Goal: Navigation & Orientation: Find specific page/section

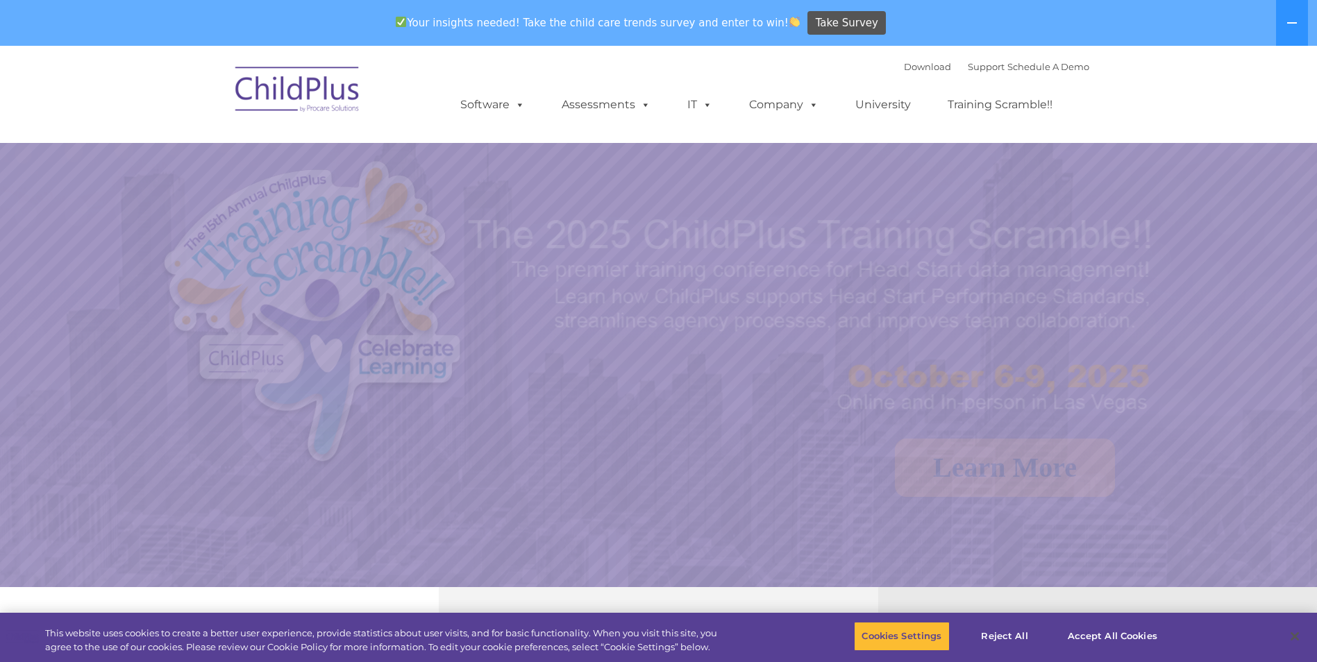
select select "MEDIUM"
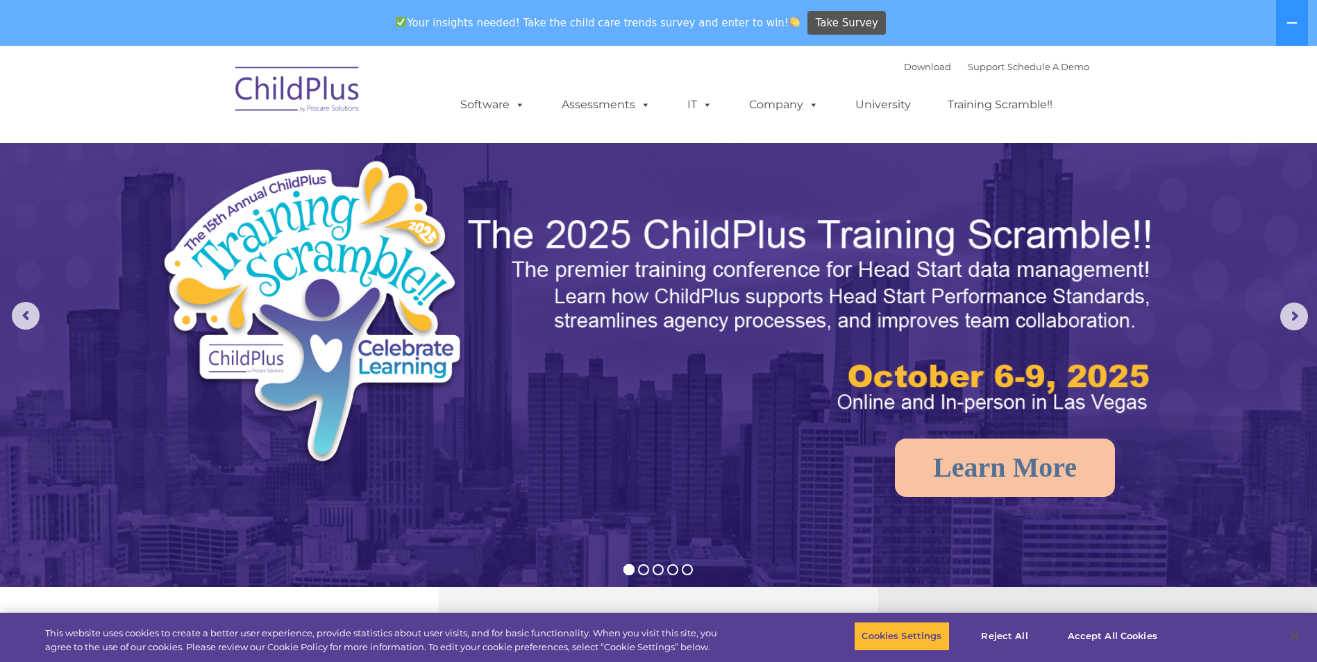
click at [320, 103] on img at bounding box center [297, 91] width 139 height 69
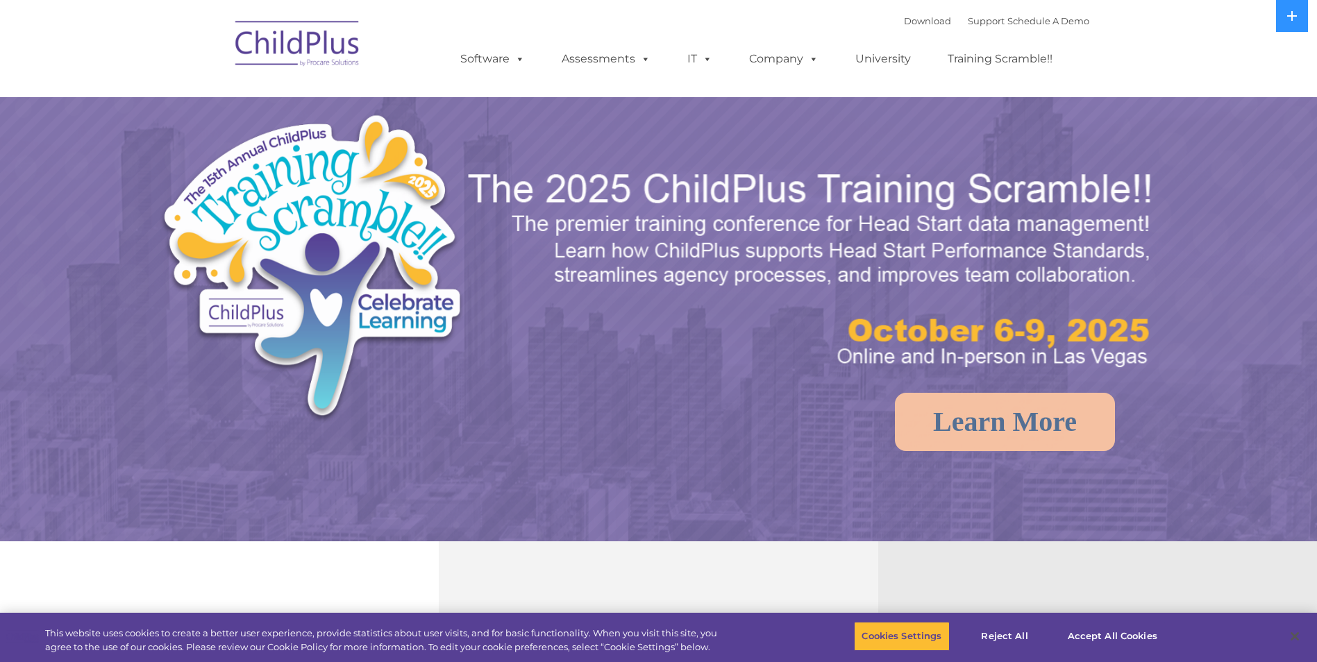
select select "MEDIUM"
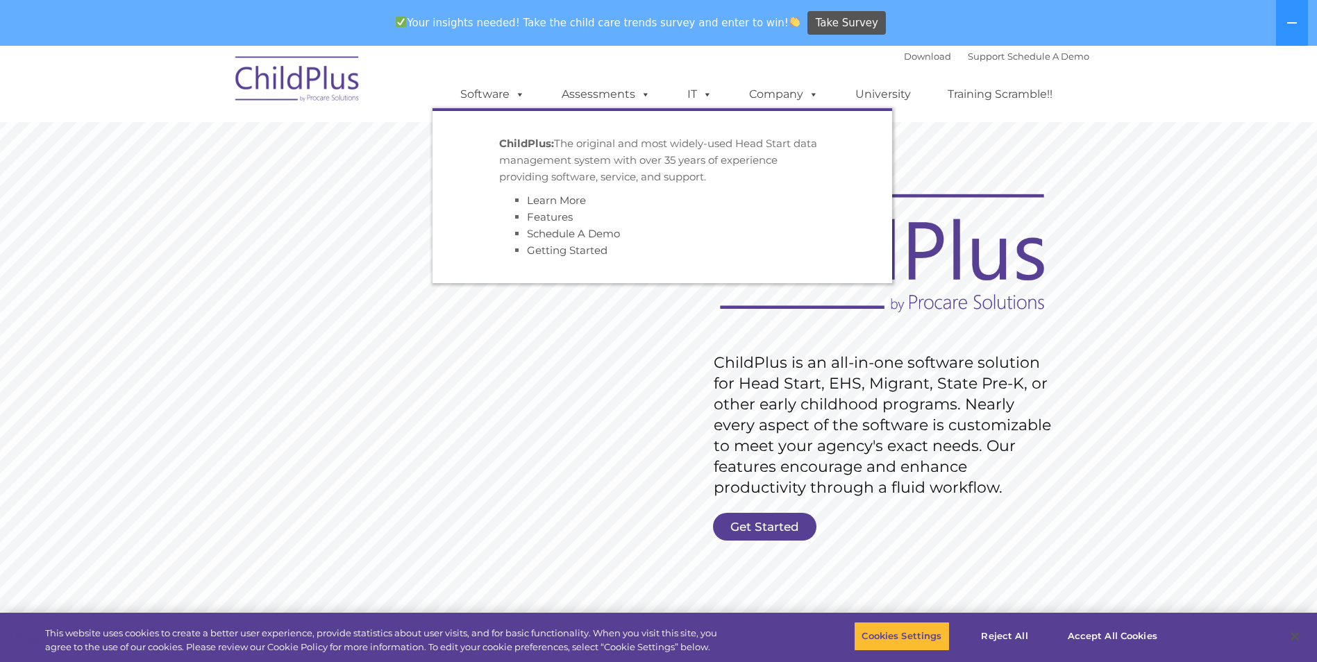
click at [287, 78] on img at bounding box center [297, 81] width 139 height 69
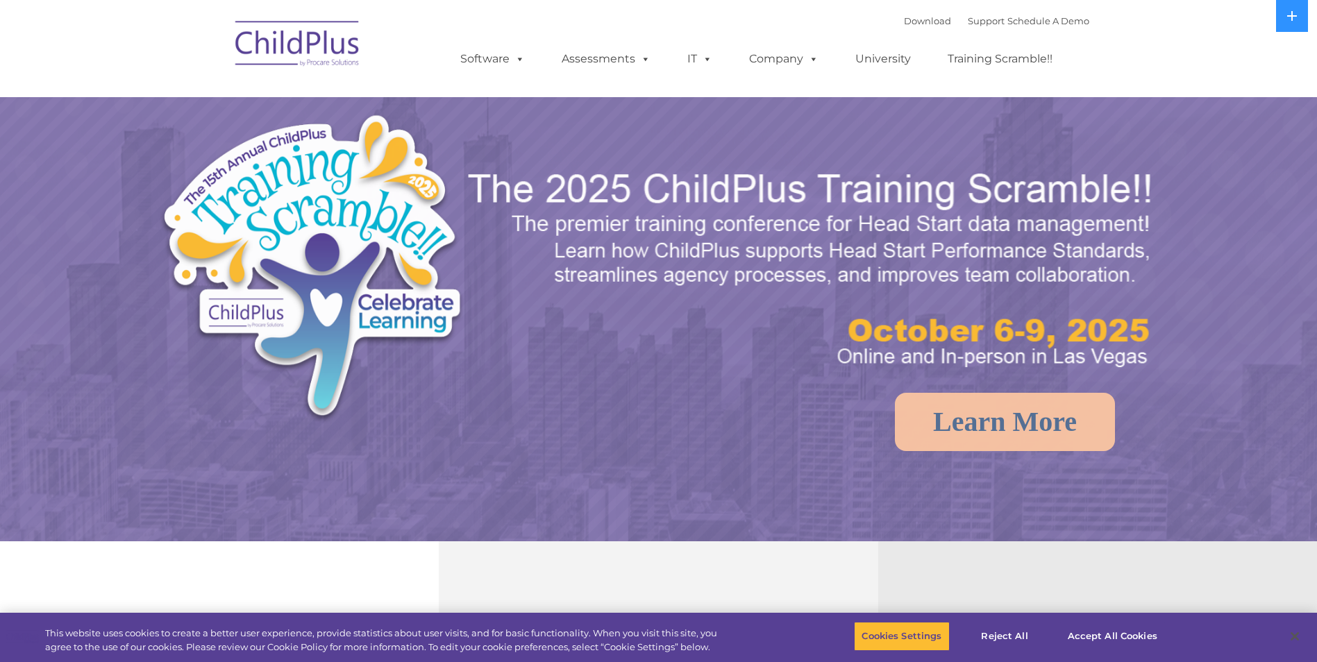
select select "MEDIUM"
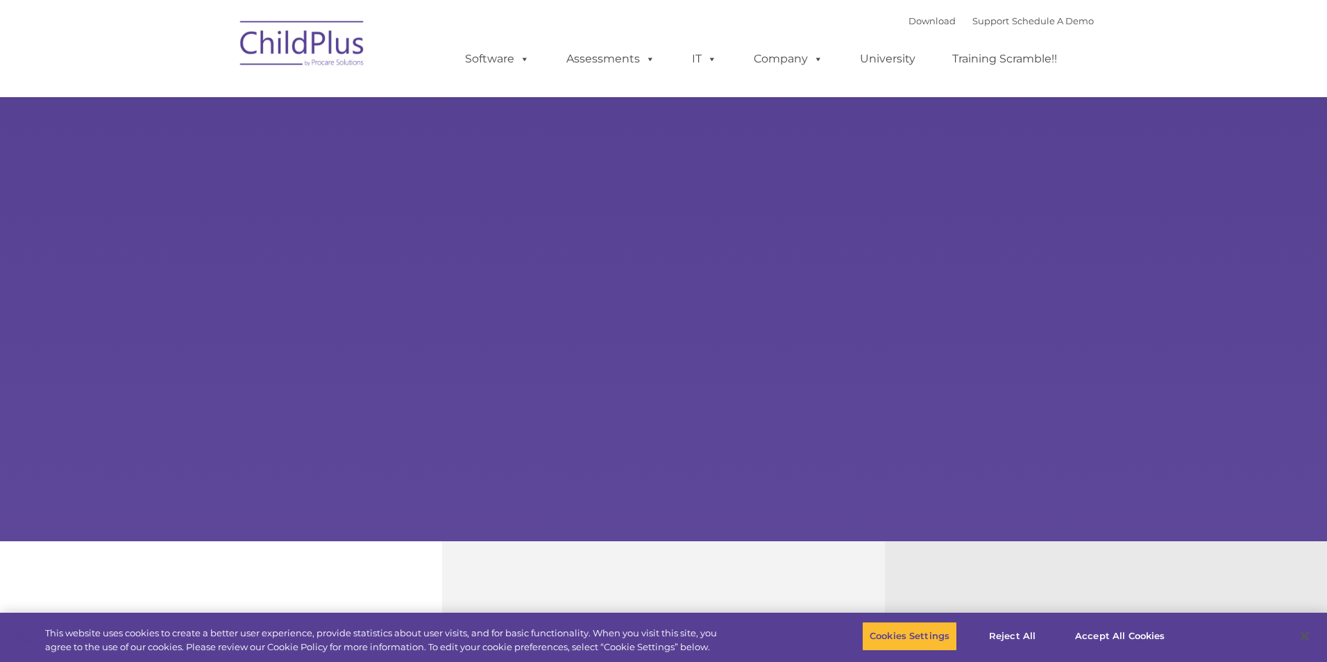
type input ""
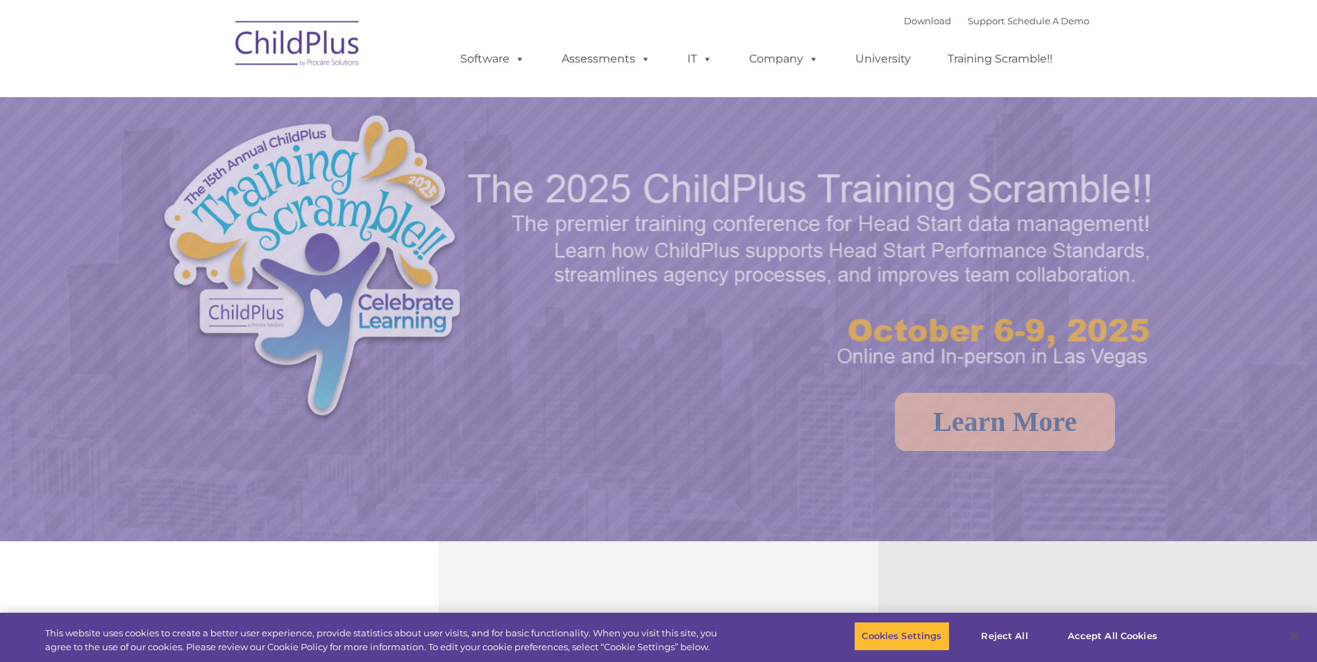
select select "MEDIUM"
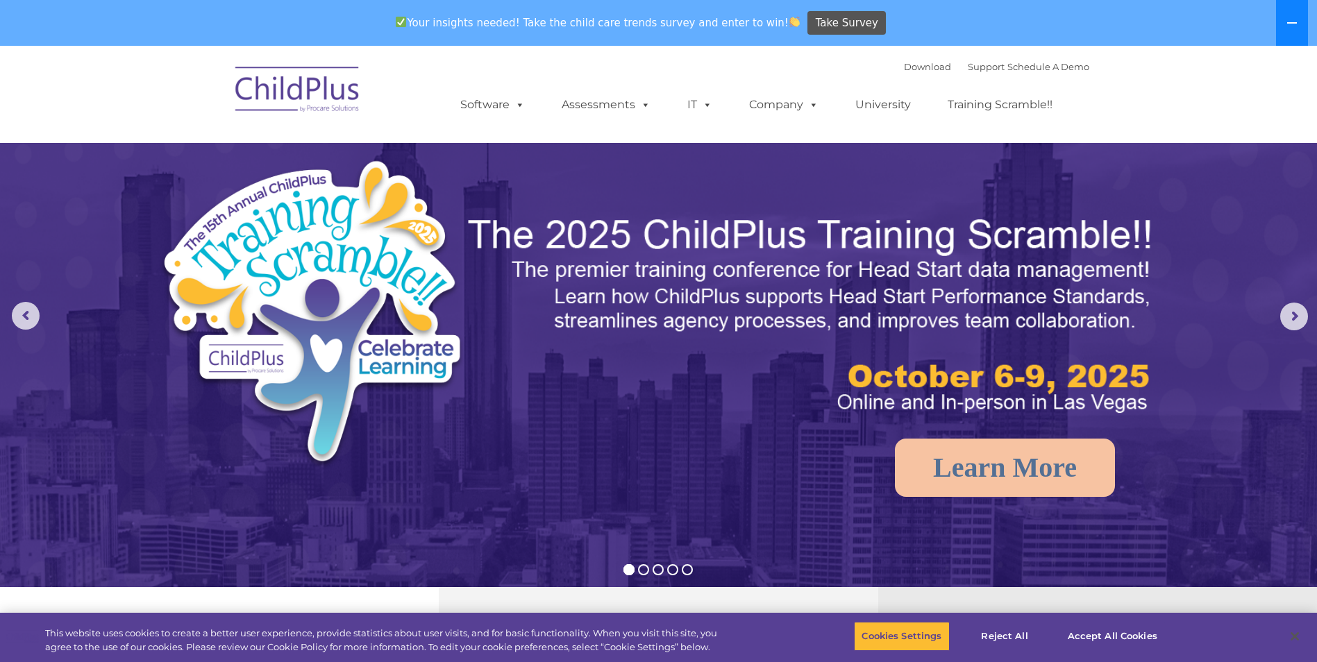
click at [1286, 43] on button at bounding box center [1292, 23] width 32 height 46
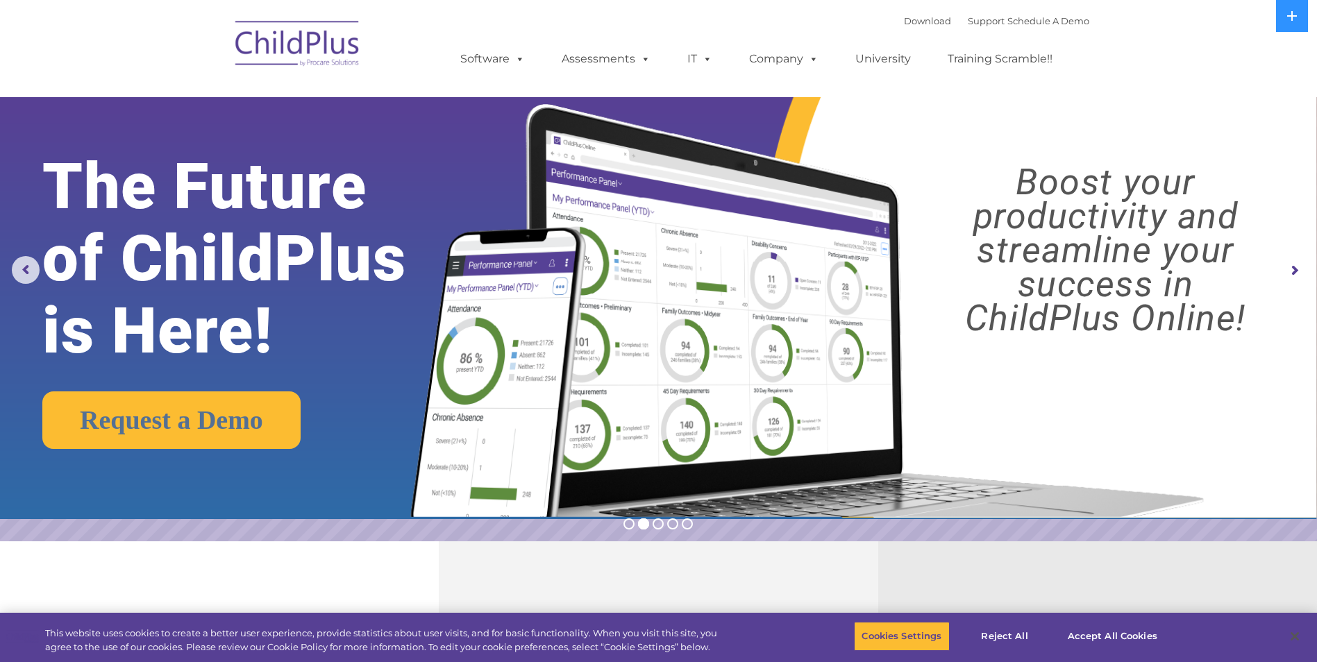
drag, startPoint x: 219, startPoint y: 51, endPoint x: 261, endPoint y: 49, distance: 41.7
click at [219, 51] on nav "Download Support | Schedule A Demo  MENU MENU Software ChildPlus: The original…" at bounding box center [658, 48] width 1317 height 97
click at [291, 49] on img at bounding box center [297, 45] width 139 height 69
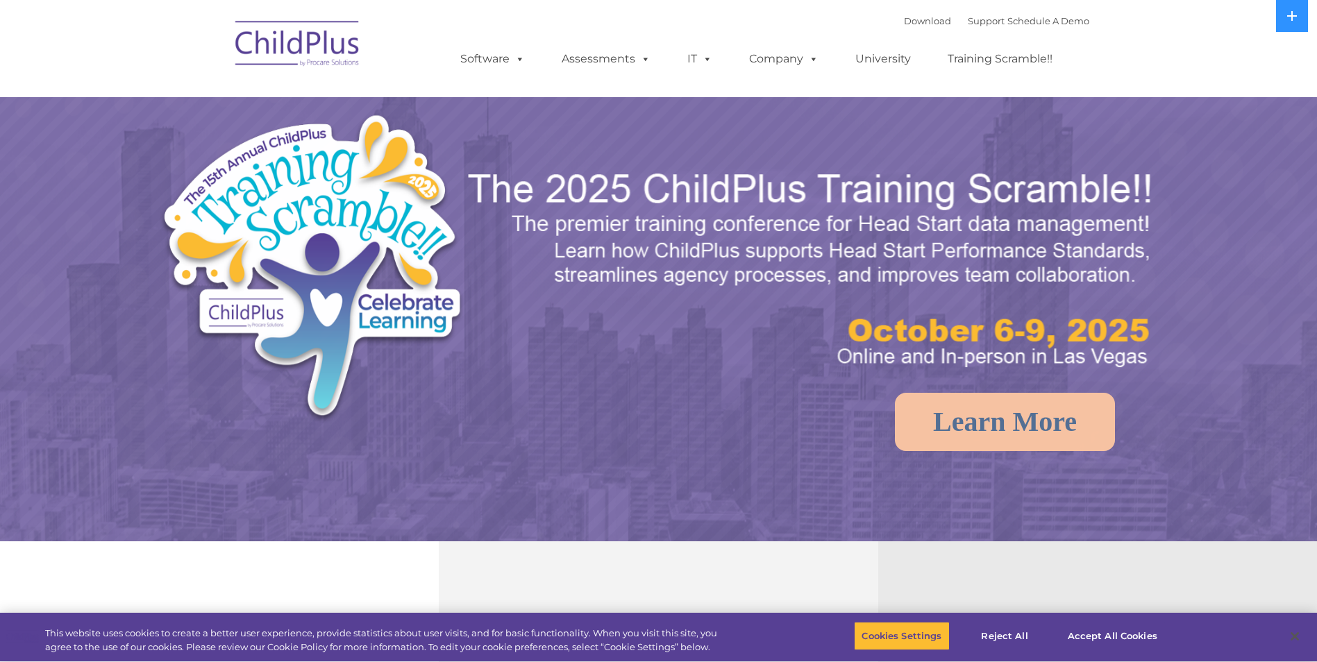
select select "MEDIUM"
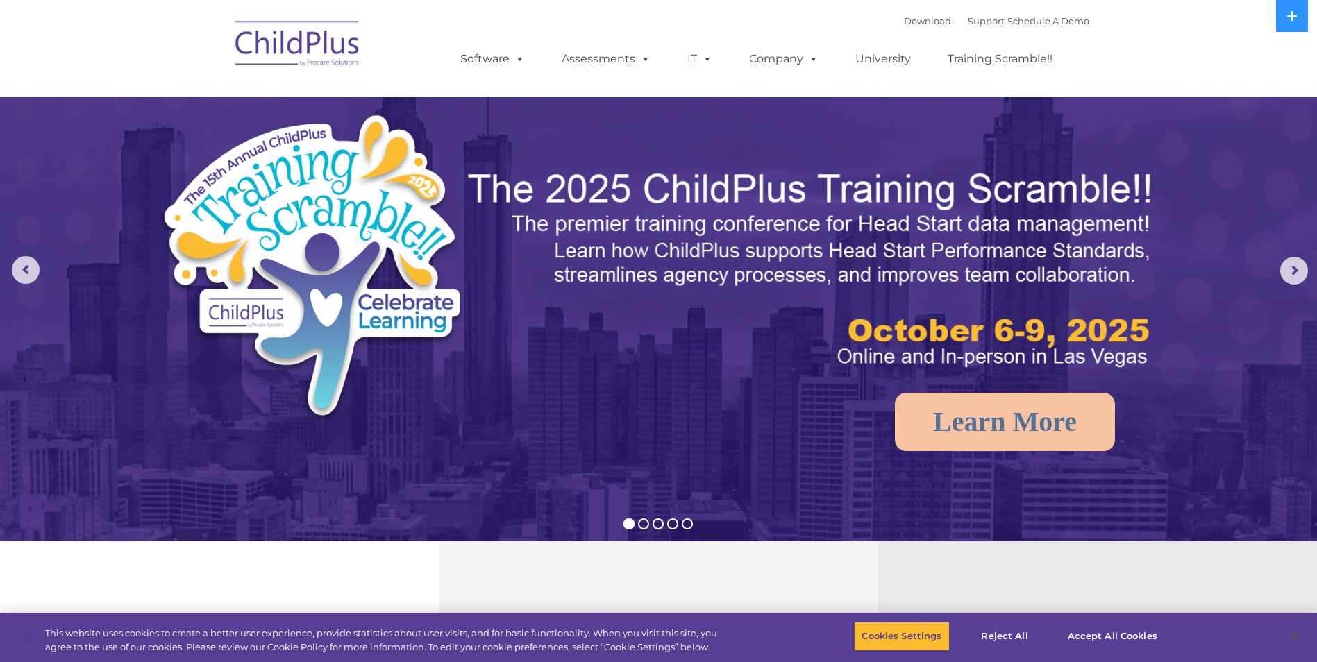
click at [1193, 33] on nav "Download Support | Schedule A Demo  MENU MENU Software ChildPlus: The original…" at bounding box center [658, 48] width 1317 height 97
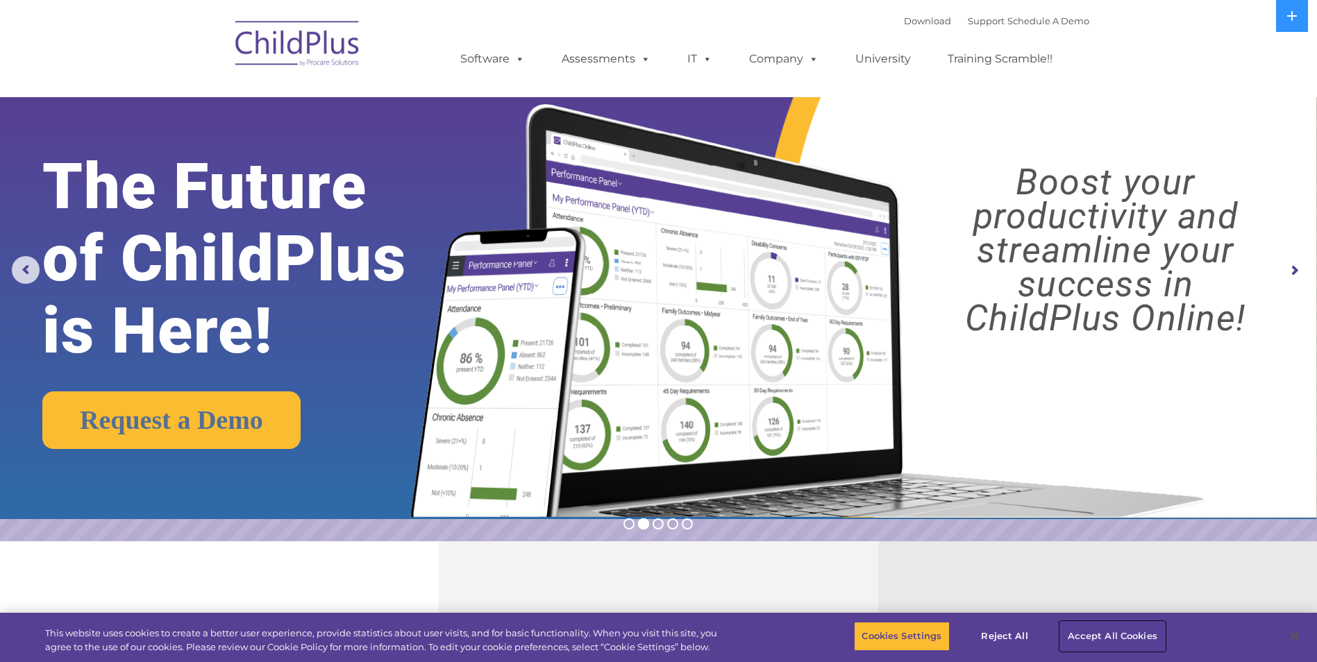
click at [1122, 635] on button "Accept All Cookies" at bounding box center [1112, 636] width 105 height 29
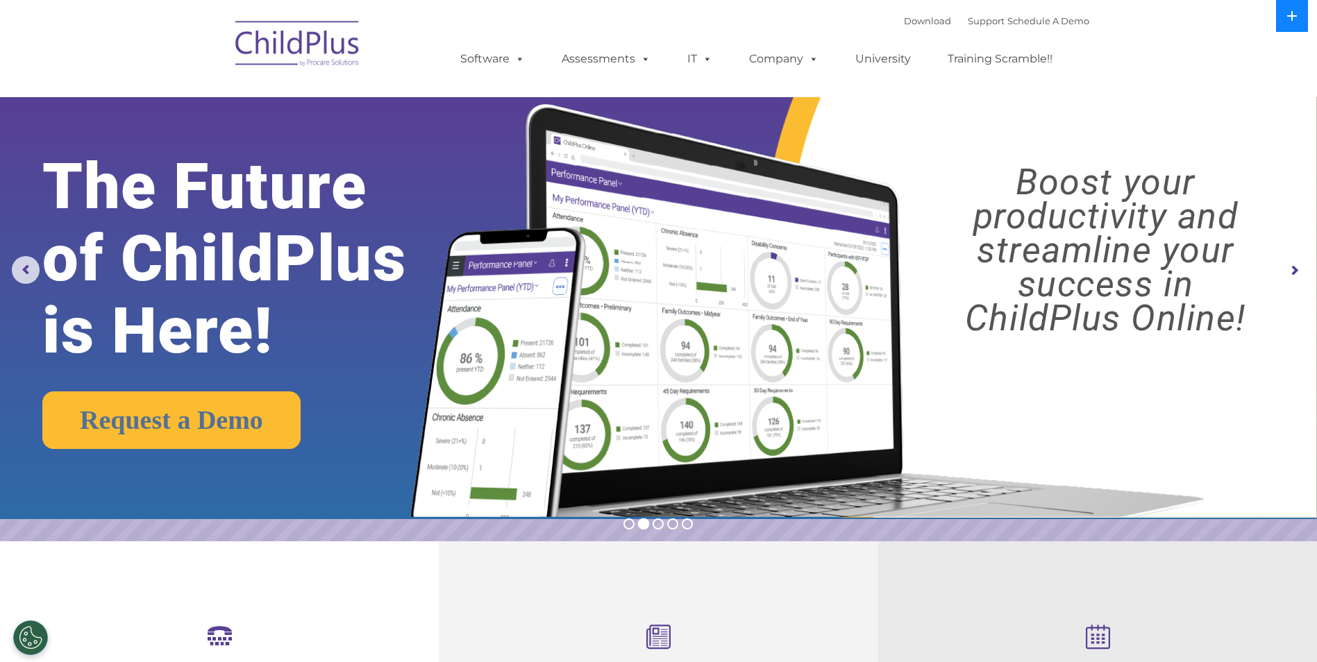
click at [1297, 24] on button at bounding box center [1292, 16] width 32 height 32
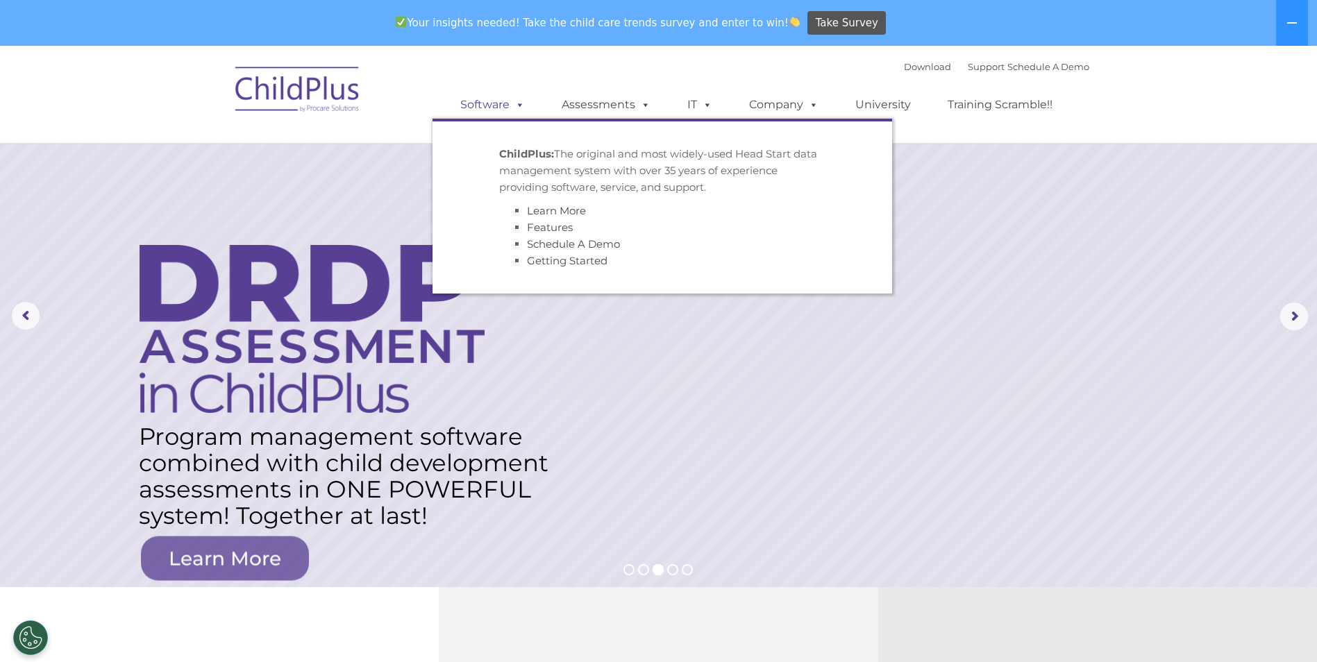
click at [514, 111] on span at bounding box center [517, 104] width 15 height 13
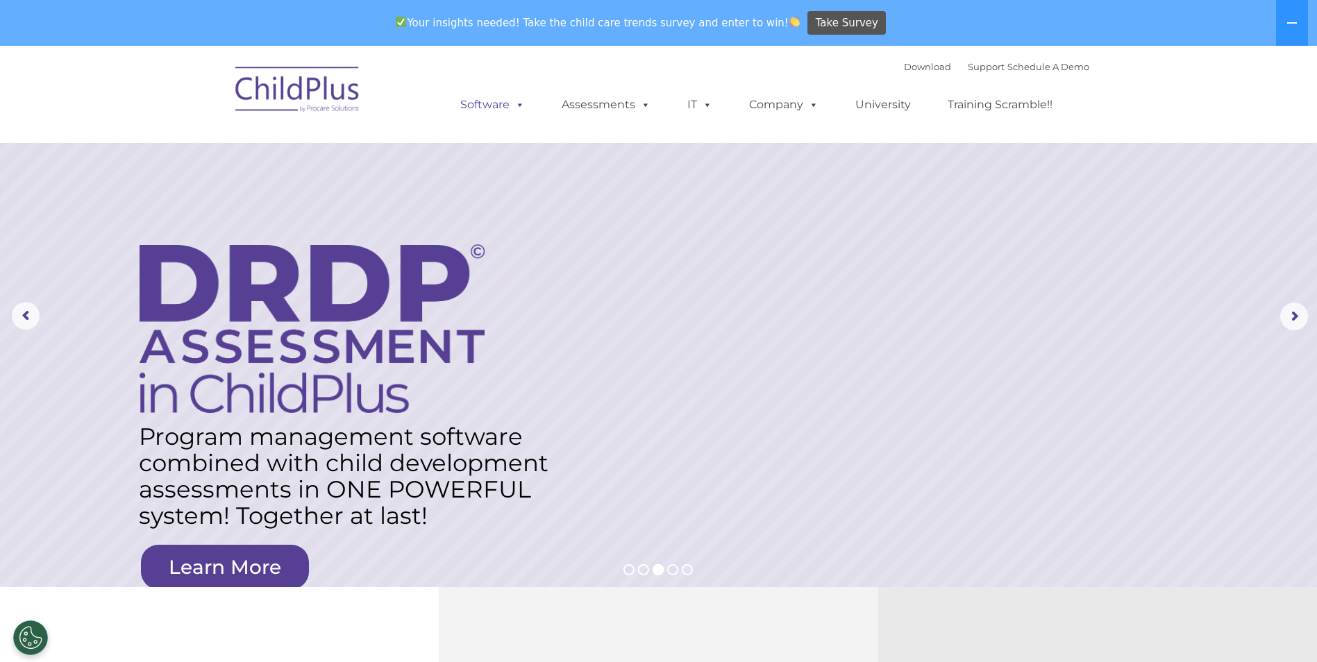
click at [512, 100] on span at bounding box center [517, 104] width 15 height 13
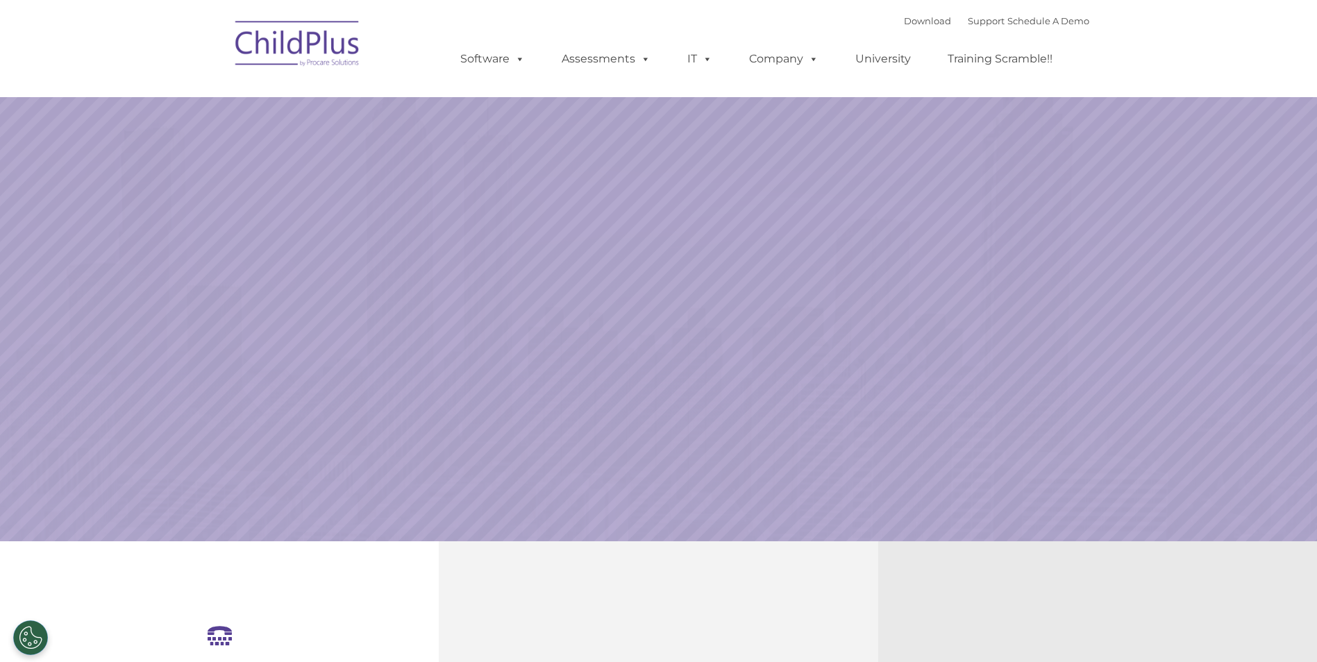
select select "MEDIUM"
